Goal: Information Seeking & Learning: Get advice/opinions

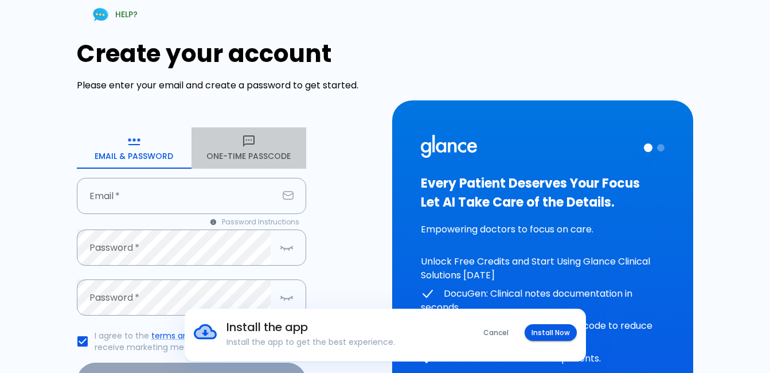
click at [263, 142] on button "One-Time Passcode" at bounding box center [249, 147] width 115 height 41
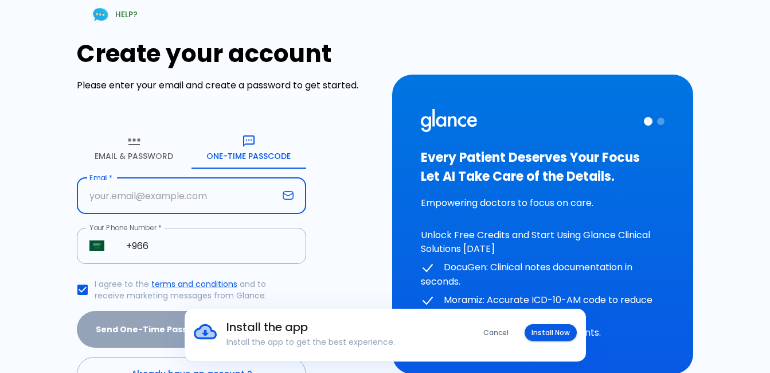
click at [189, 193] on input "Email   *" at bounding box center [177, 196] width 201 height 36
type input "[EMAIL_ADDRESS][DOMAIN_NAME]"
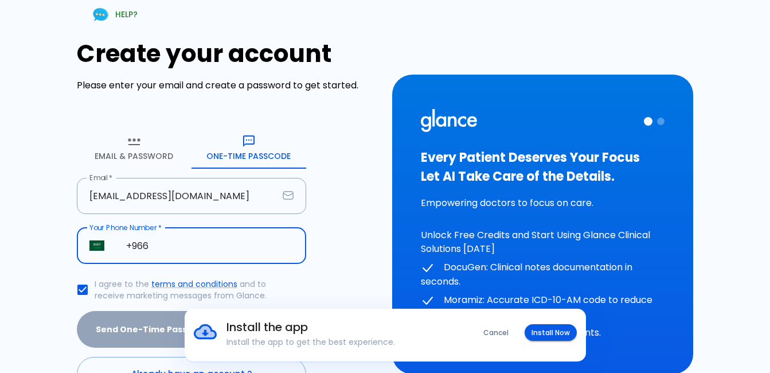
click at [155, 247] on input "+966" at bounding box center [210, 246] width 193 height 36
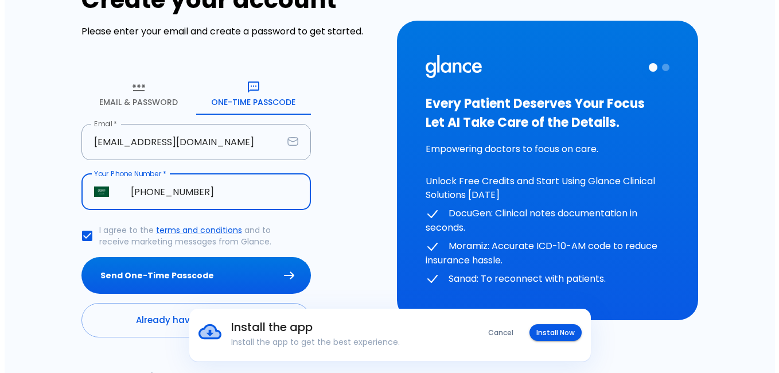
scroll to position [57, 0]
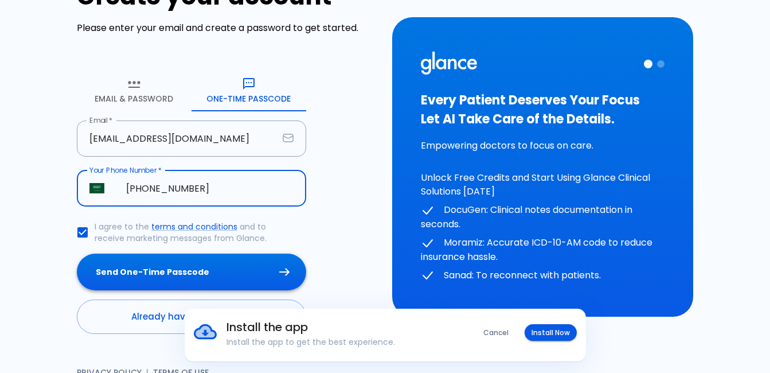
type input "[PHONE_NUMBER]"
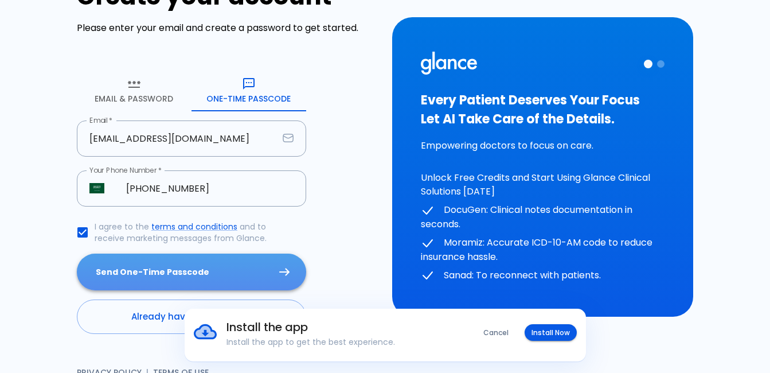
click at [223, 276] on button "Send One-Time Passcode" at bounding box center [191, 272] width 229 height 37
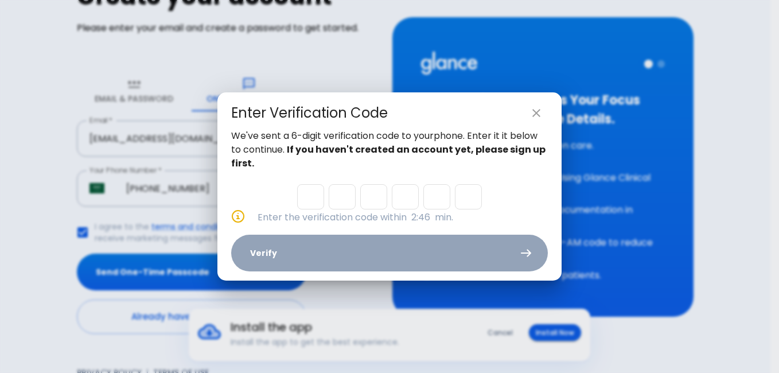
type input "3"
type input "4"
type input "1"
type input "0"
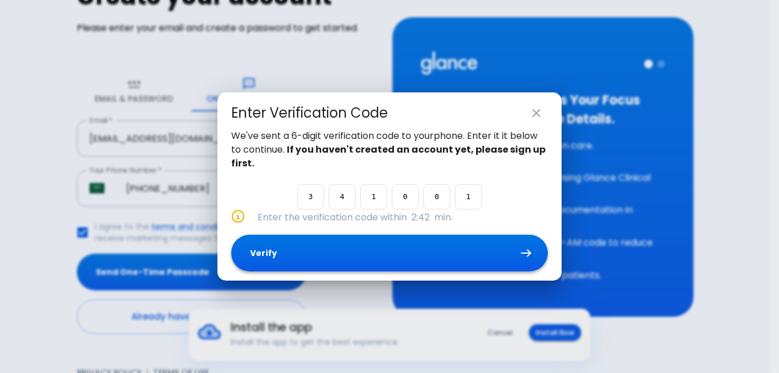
type input "1"
click at [353, 256] on button "Verify" at bounding box center [389, 253] width 317 height 37
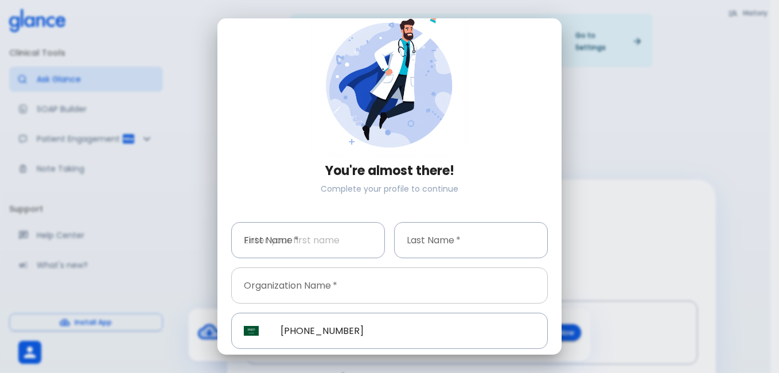
scroll to position [13, 0]
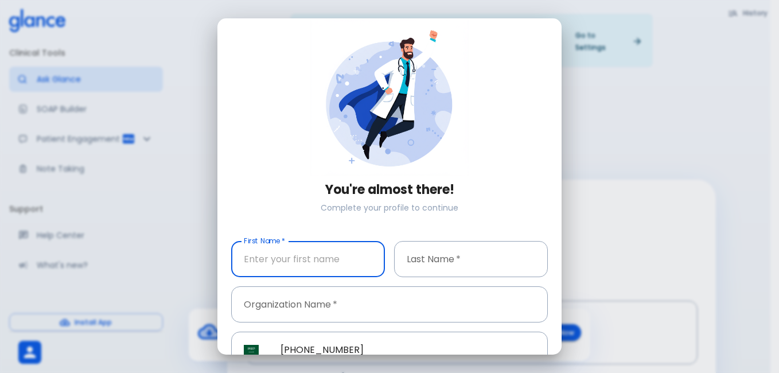
click at [270, 259] on input "First Name   *" at bounding box center [308, 259] width 154 height 36
type input "naif"
click at [441, 257] on input "Last Name   *" at bounding box center [471, 259] width 154 height 36
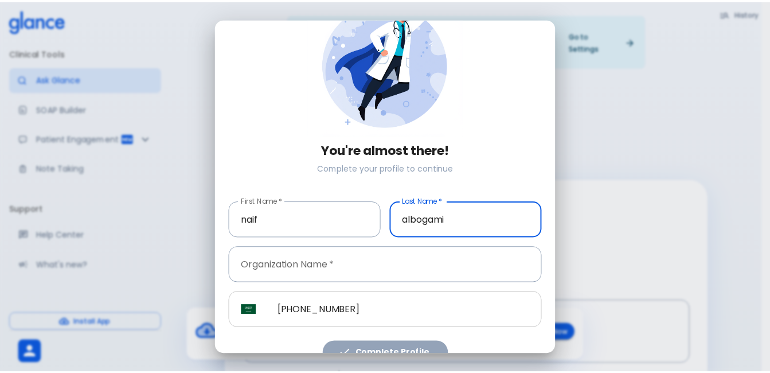
scroll to position [70, 0]
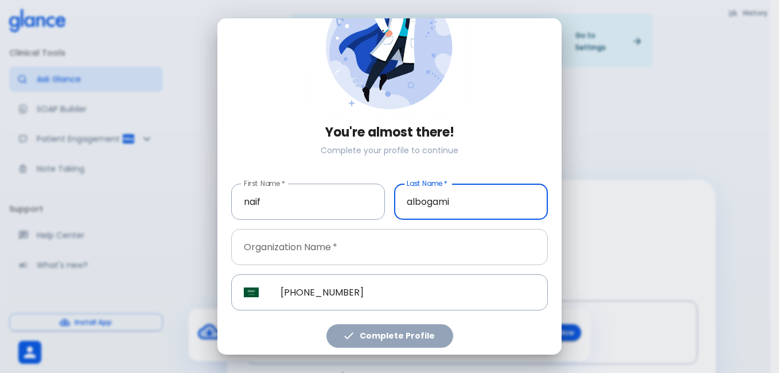
type input "albogami"
click at [325, 254] on input "Organization Name   *" at bounding box center [389, 247] width 317 height 36
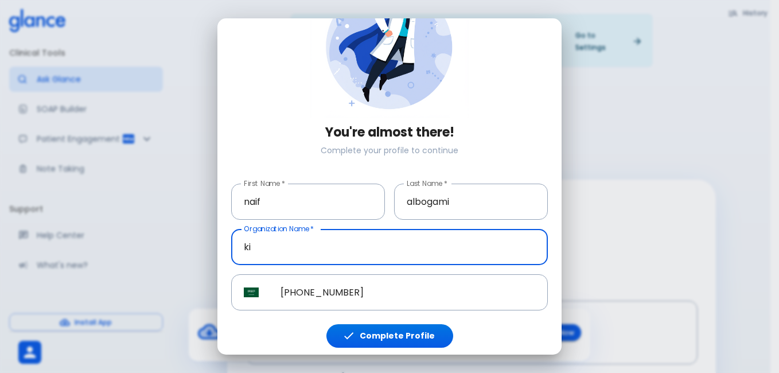
type input "k"
type input "KAUH"
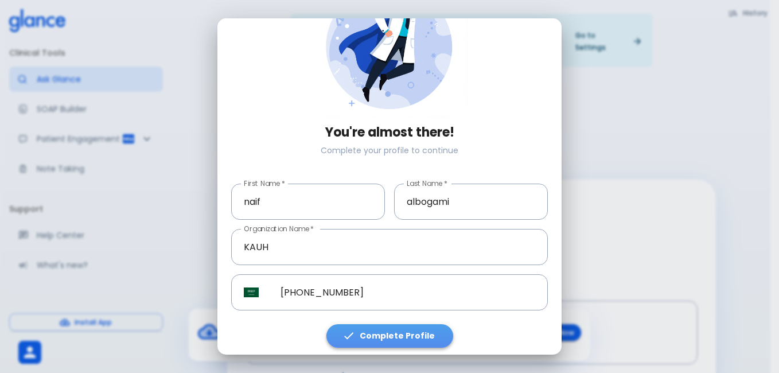
click at [398, 330] on button "Complete Profile" at bounding box center [389, 336] width 127 height 24
click at [339, 326] on button "Complete Profile" at bounding box center [389, 336] width 127 height 24
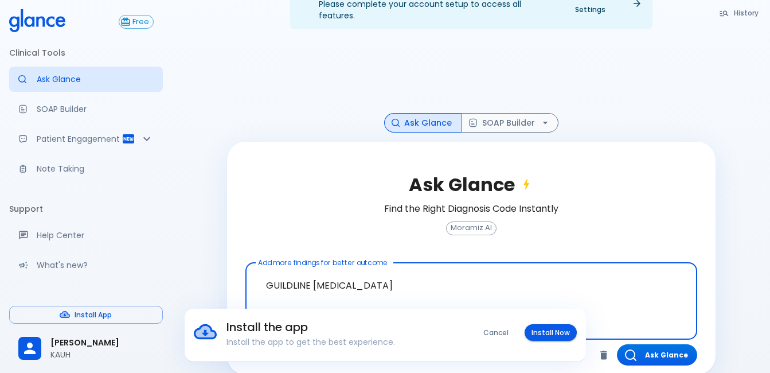
scroll to position [42, 0]
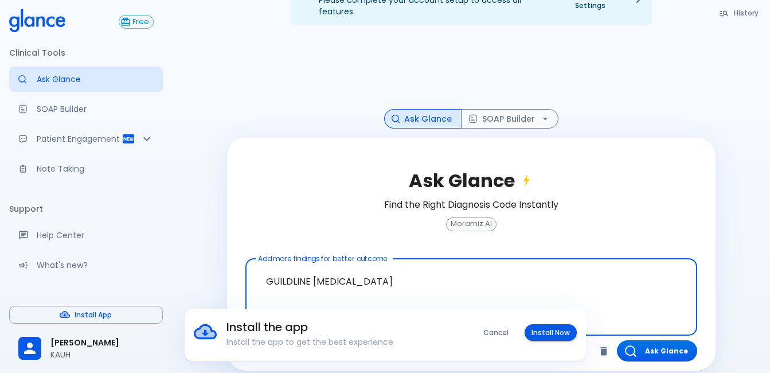
click at [497, 334] on button "Cancel" at bounding box center [496, 332] width 39 height 17
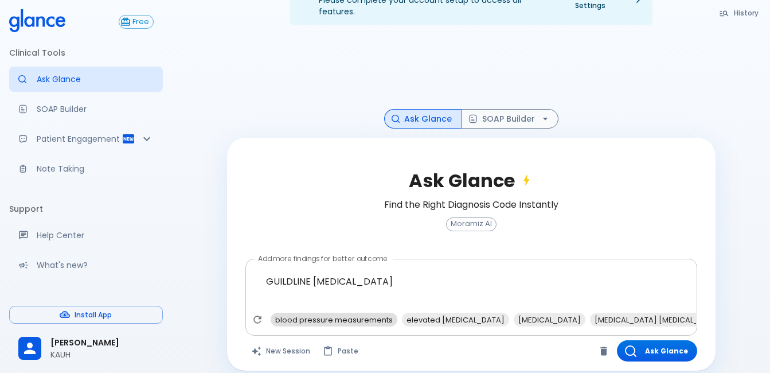
click at [308, 313] on span "blood pressure measurements" at bounding box center [334, 319] width 127 height 13
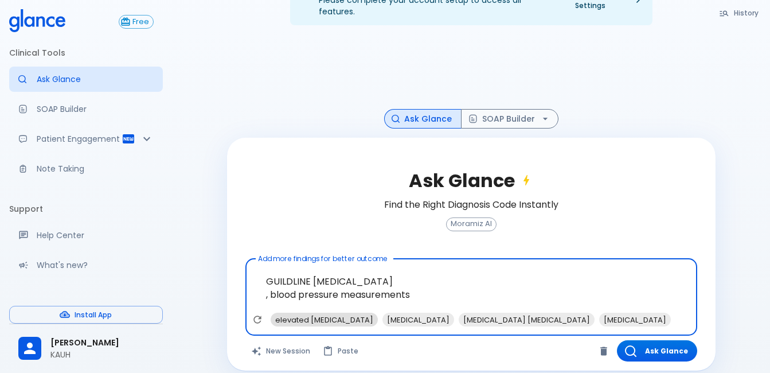
click at [334, 313] on span "elevated [MEDICAL_DATA]" at bounding box center [324, 319] width 107 height 13
type textarea "GUILDLINE [MEDICAL_DATA] , blood pressure measurements, elevated [MEDICAL_DATA]"
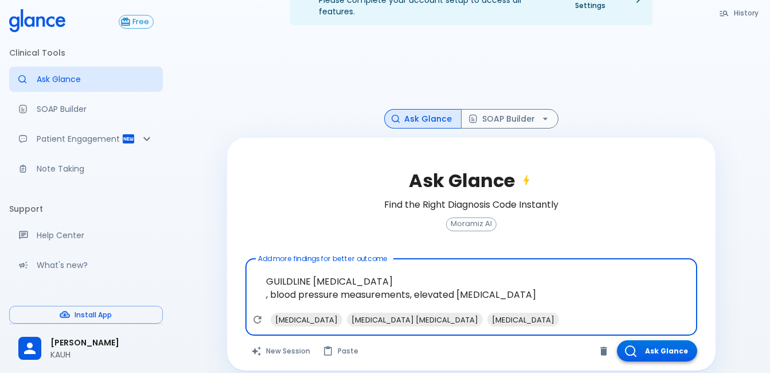
click at [653, 346] on button "Ask Glance" at bounding box center [657, 350] width 80 height 21
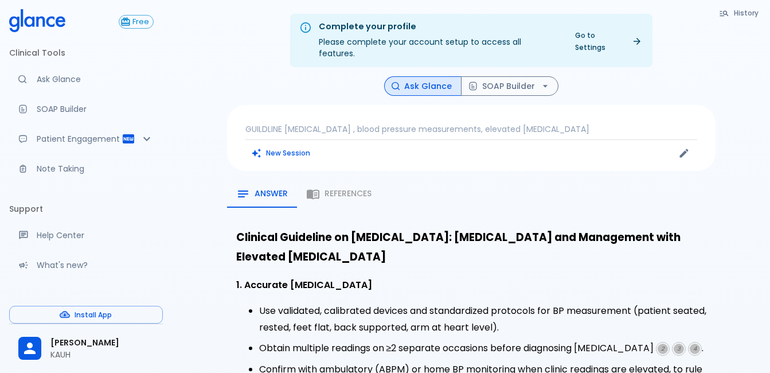
click at [345, 185] on div "Answer References" at bounding box center [471, 194] width 489 height 28
click at [317, 184] on div "Answer References" at bounding box center [471, 194] width 489 height 28
click at [326, 189] on span "References" at bounding box center [348, 194] width 47 height 10
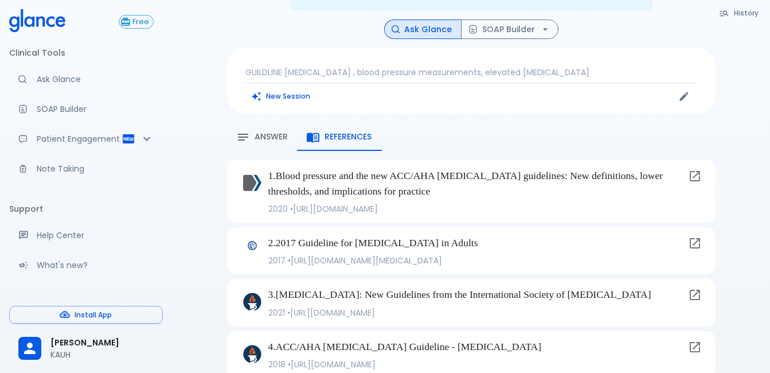
scroll to position [37, 0]
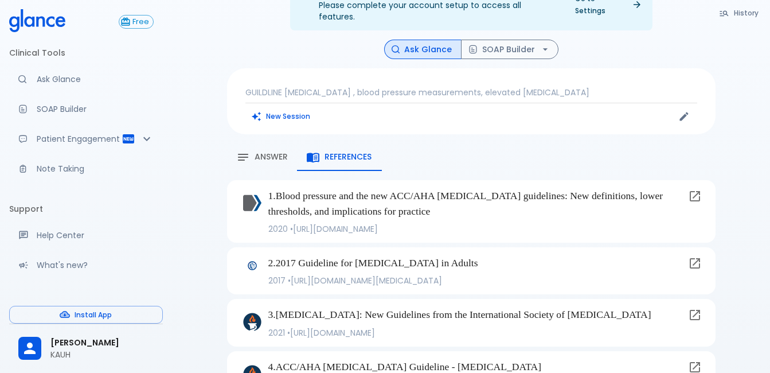
click at [259, 152] on span "Answer" at bounding box center [271, 157] width 33 height 10
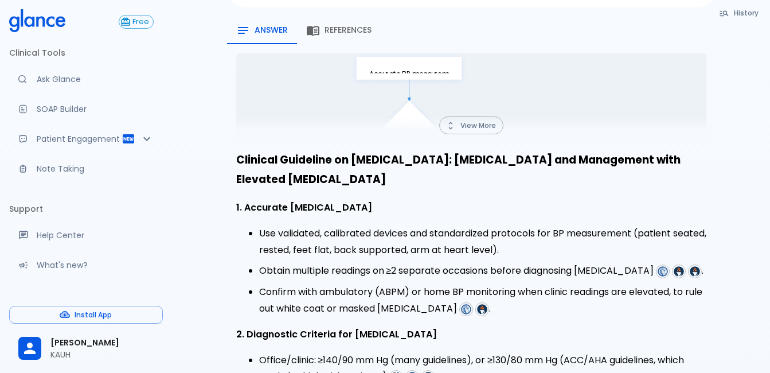
scroll to position [151, 0]
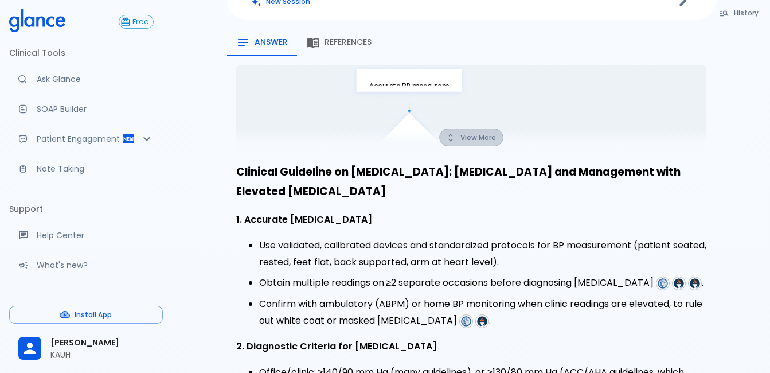
click at [461, 130] on button "View More" at bounding box center [471, 137] width 64 height 18
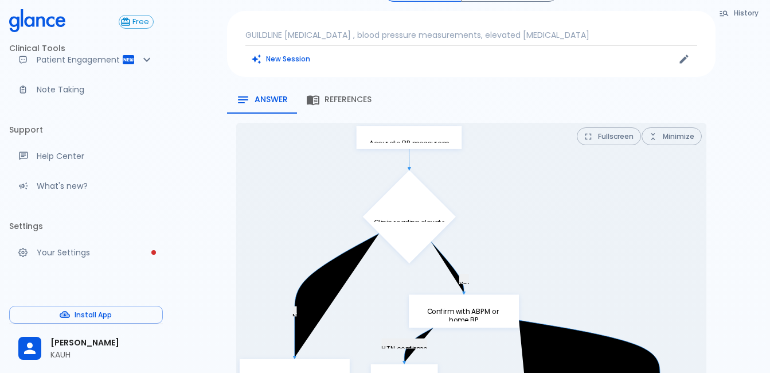
scroll to position [91, 0]
click at [72, 256] on p "Your Settings" at bounding box center [95, 252] width 117 height 11
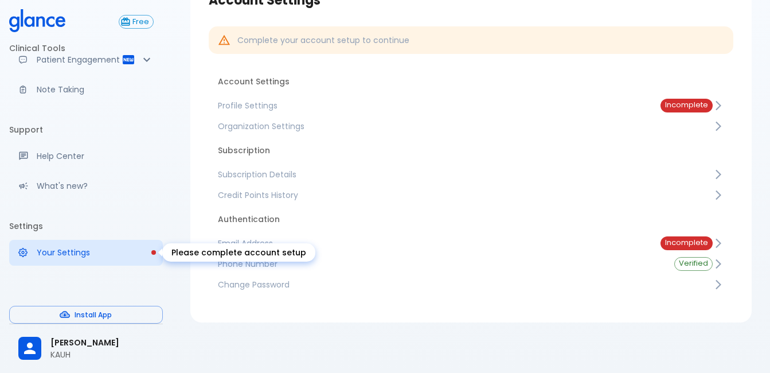
scroll to position [76, 0]
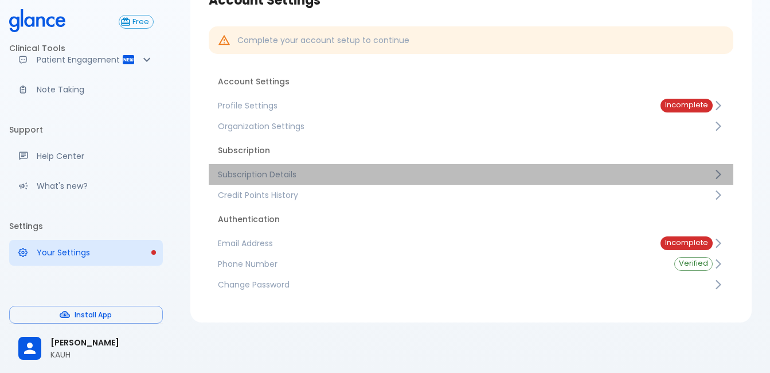
click at [309, 177] on span "Subscription Details" at bounding box center [465, 174] width 495 height 11
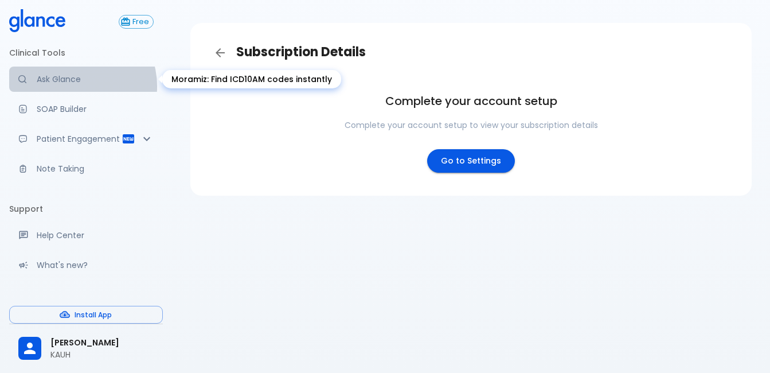
click at [73, 86] on link "Ask Glance" at bounding box center [86, 79] width 154 height 25
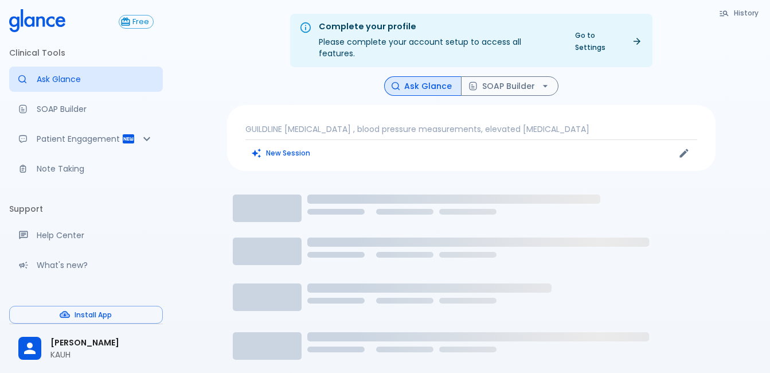
click at [387, 123] on p "GUILDLINE [MEDICAL_DATA] , blood pressure measurements, elevated [MEDICAL_DATA]" at bounding box center [472, 128] width 452 height 11
